Goal: Task Accomplishment & Management: Use online tool/utility

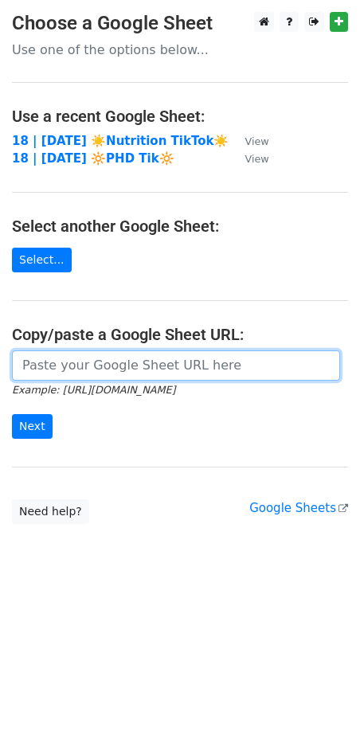
click at [137, 370] on input "url" at bounding box center [176, 365] width 328 height 30
paste input "[URL][DOMAIN_NAME]"
type input "[URL][DOMAIN_NAME]"
click at [12, 414] on input "Next" at bounding box center [32, 426] width 41 height 25
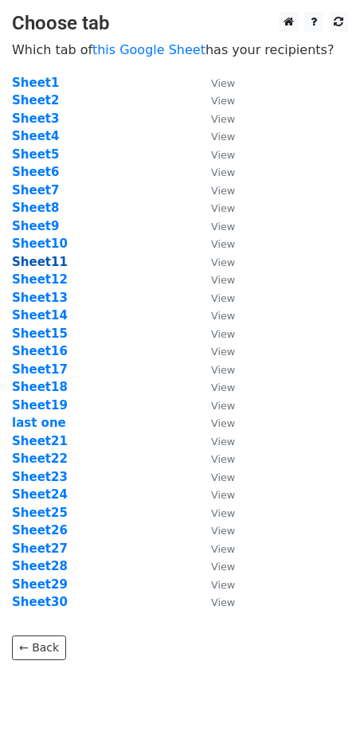
click at [26, 255] on strong "Sheet11" at bounding box center [40, 262] width 56 height 14
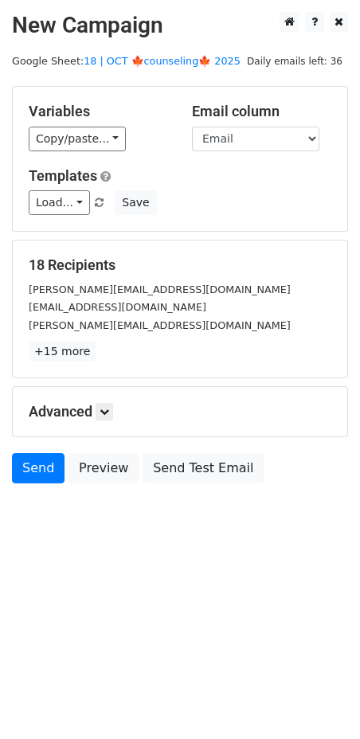
click at [159, 68] on main "New Campaign Daily emails left: 36 Google Sheet: 18 | OCT 🍁counseling🍁 2025 Var…" at bounding box center [180, 251] width 360 height 479
click at [161, 58] on link "18 | OCT 🍁counseling🍁 2025" at bounding box center [162, 61] width 157 height 12
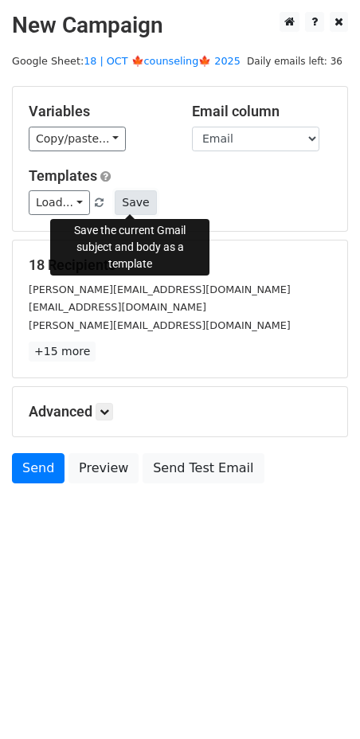
click at [120, 190] on button "Save" at bounding box center [135, 202] width 41 height 25
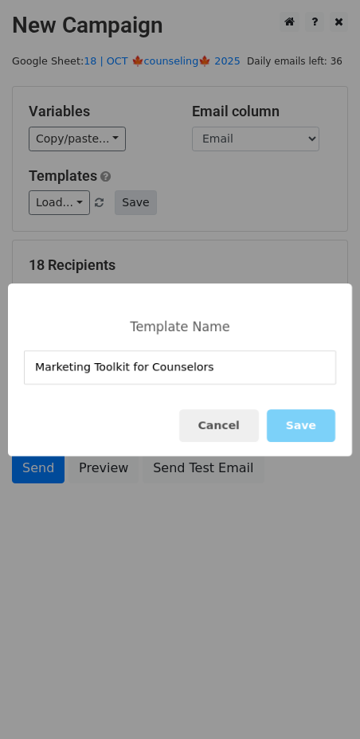
type input "Marketing Toolkit for Counselors"
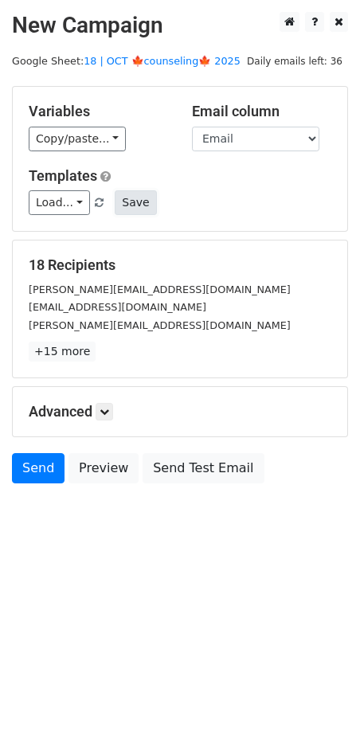
click at [133, 200] on button "Save" at bounding box center [135, 202] width 41 height 25
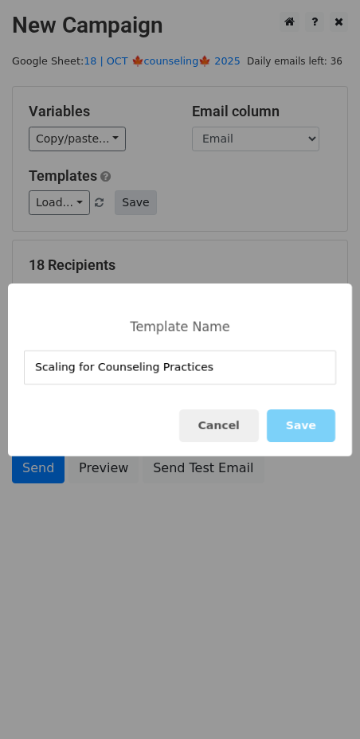
type input "Scaling for Counseling Practices"
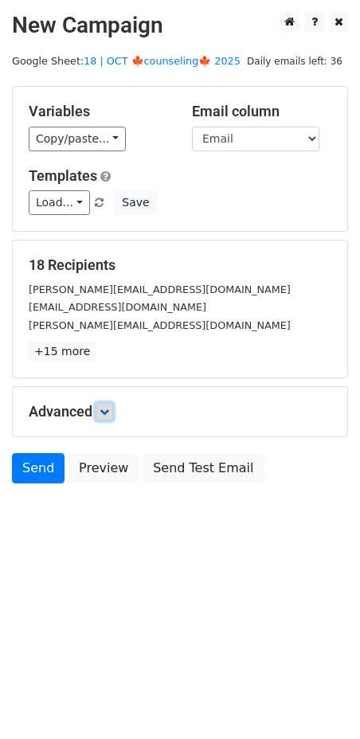
click at [102, 409] on icon at bounding box center [105, 412] width 10 height 10
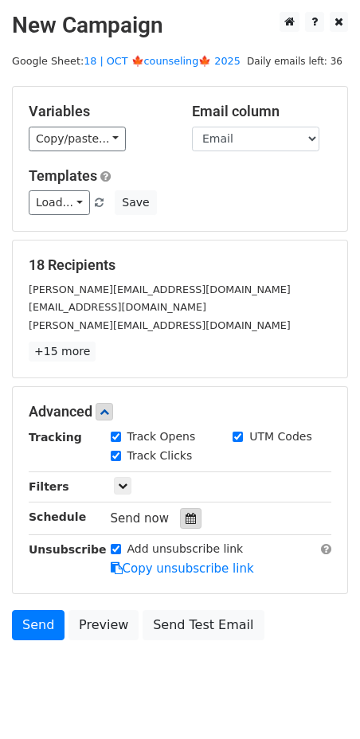
click at [186, 514] on icon at bounding box center [191, 518] width 10 height 11
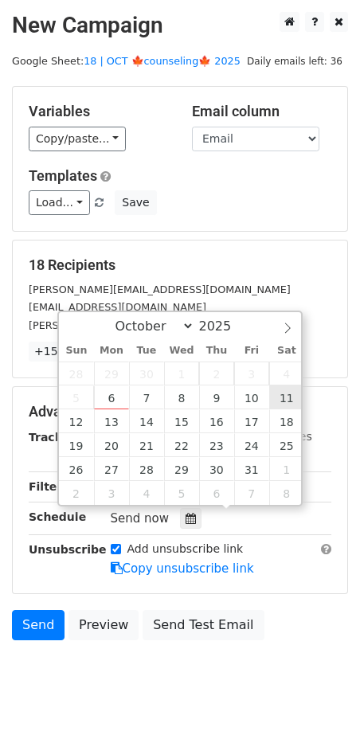
type input "2025-10-11 12:00"
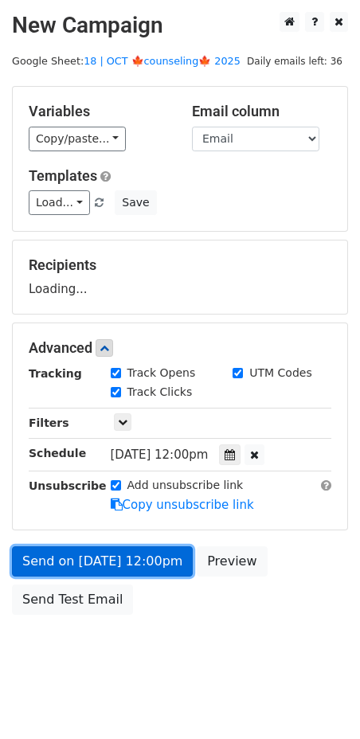
click at [115, 562] on link "Send on Oct 11 at 12:00pm" at bounding box center [102, 561] width 181 height 30
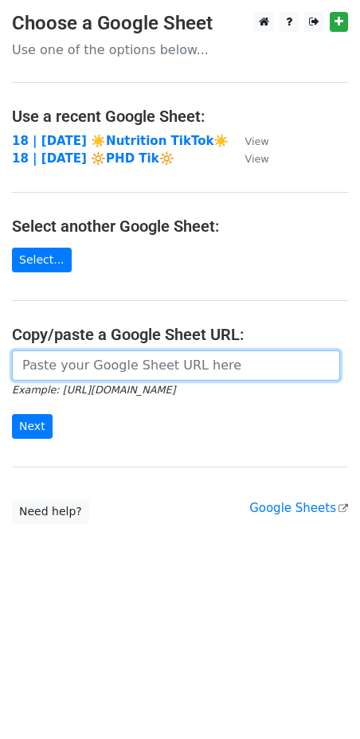
click at [116, 377] on input "url" at bounding box center [176, 365] width 328 height 30
paste input "[URL][DOMAIN_NAME]"
type input "https://docs.google.com/spreadsheets/d/1dFVnBzp2DA0i-8oXaHNi2FGuJqVodLuKaiVxLg_…"
click at [12, 414] on input "Next" at bounding box center [32, 426] width 41 height 25
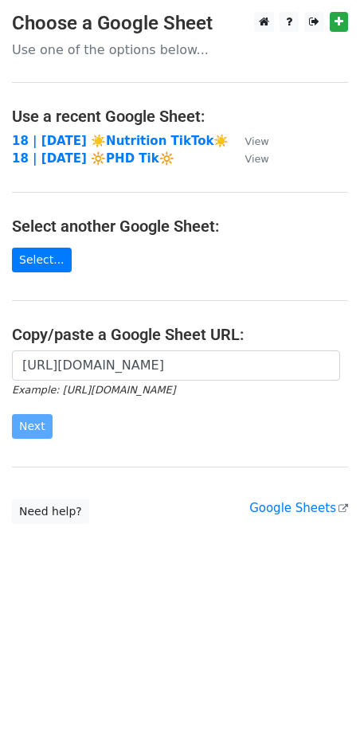
scroll to position [0, 0]
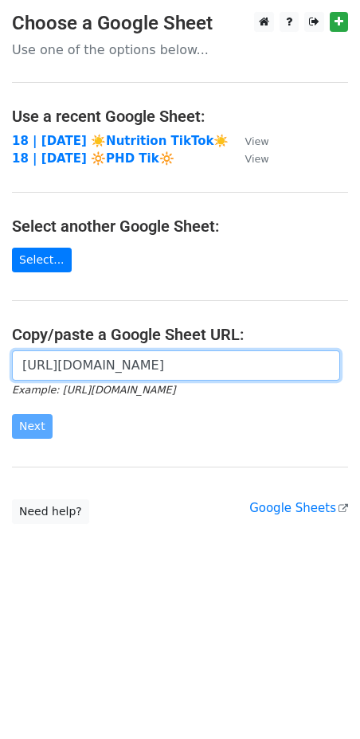
click at [146, 351] on input "https://docs.google.com/spreadsheets/d/1dFVnBzp2DA0i-8oXaHNi2FGuJqVodLuKaiVxLg_…" at bounding box center [176, 365] width 328 height 30
click at [118, 370] on input "https://docs.google.com/spreadsheets/d/1dFVnBzp2DA0i-8oXaHNi2FGuJqVodLuKaiVxLg_…" at bounding box center [176, 365] width 328 height 30
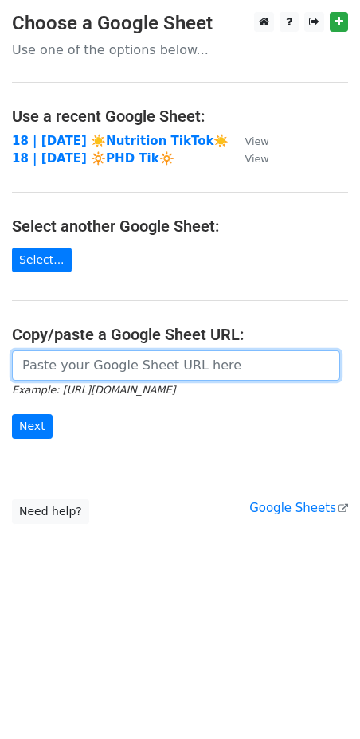
click at [158, 362] on input "url" at bounding box center [176, 365] width 328 height 30
paste input "https://docs.google.com/spreadsheets/d/1dFVnBzp2DA0i-8oXaHNi2FGuJqVodLuKaiVxLg_…"
type input "https://docs.google.com/spreadsheets/d/1dFVnBzp2DA0i-8oXaHNi2FGuJqVodLuKaiVxLg_…"
click at [12, 414] on input "Next" at bounding box center [32, 426] width 41 height 25
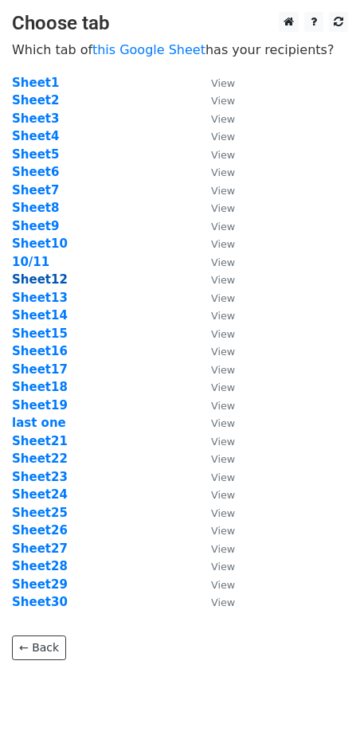
click at [58, 276] on strong "Sheet12" at bounding box center [40, 279] width 56 height 14
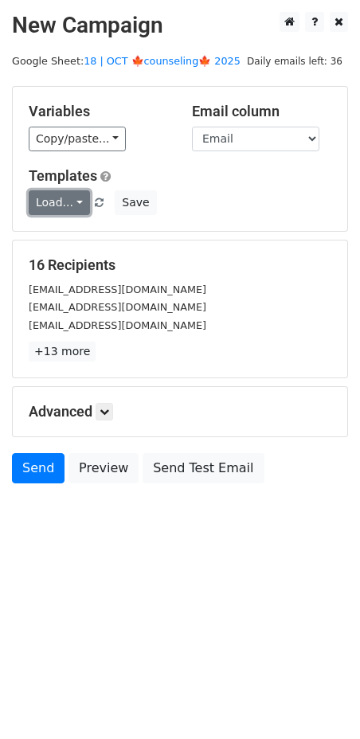
click at [73, 209] on link "Load..." at bounding box center [59, 202] width 61 height 25
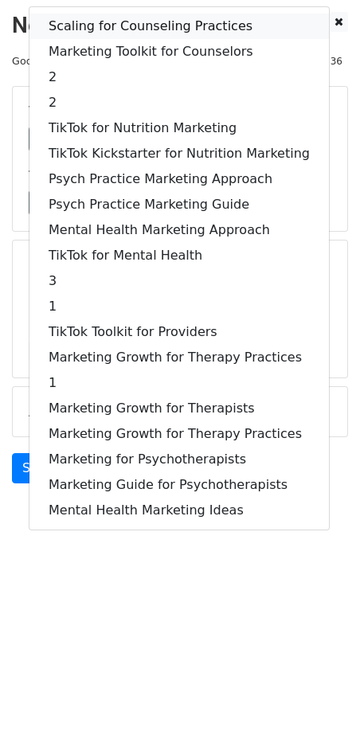
click at [108, 19] on link "Scaling for Counseling Practices" at bounding box center [178, 26] width 299 height 25
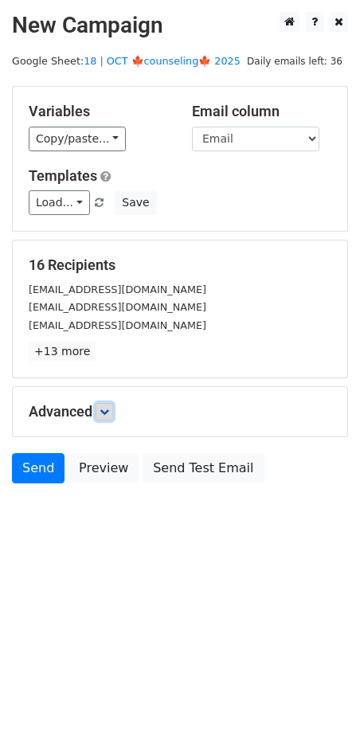
click at [106, 414] on icon at bounding box center [105, 412] width 10 height 10
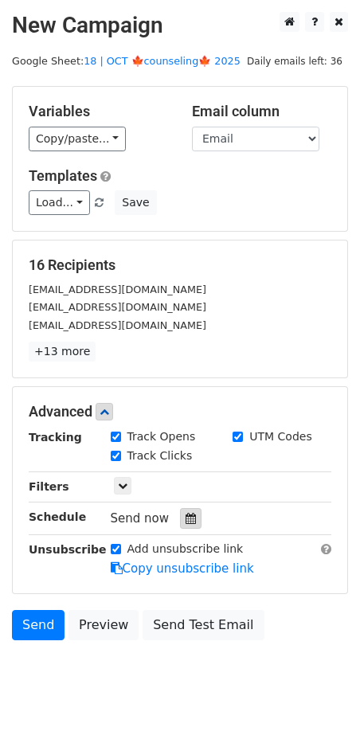
click at [186, 515] on icon at bounding box center [191, 518] width 10 height 11
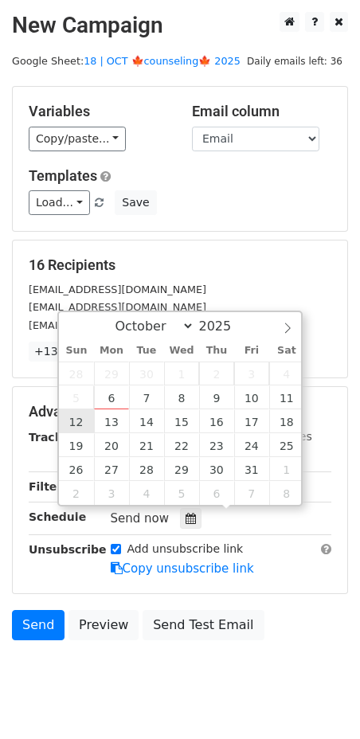
type input "[DATE] 12:00"
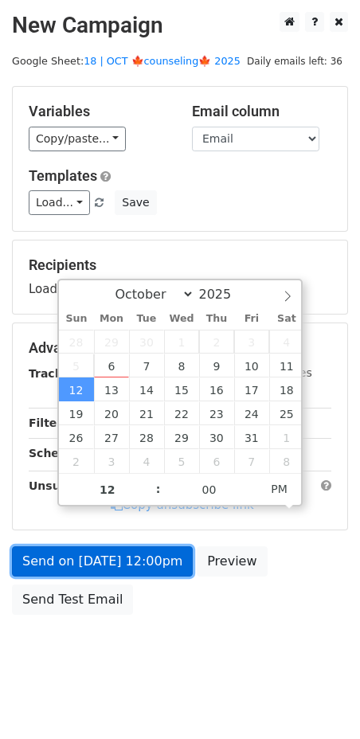
click at [104, 567] on link "Send on [DATE] 12:00pm" at bounding box center [102, 561] width 181 height 30
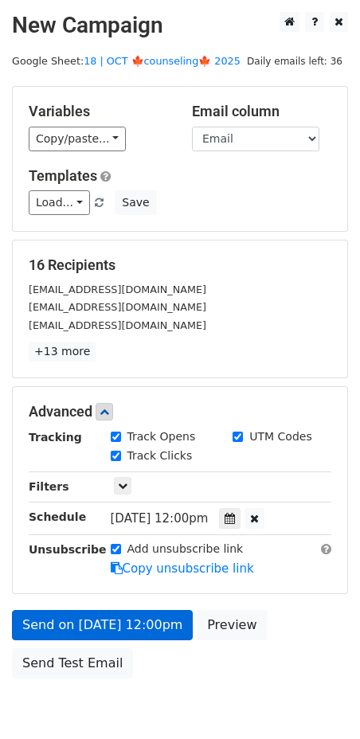
click at [119, 619] on link "Send on [DATE] 12:00pm" at bounding box center [102, 625] width 181 height 30
